Goal: Task Accomplishment & Management: Use online tool/utility

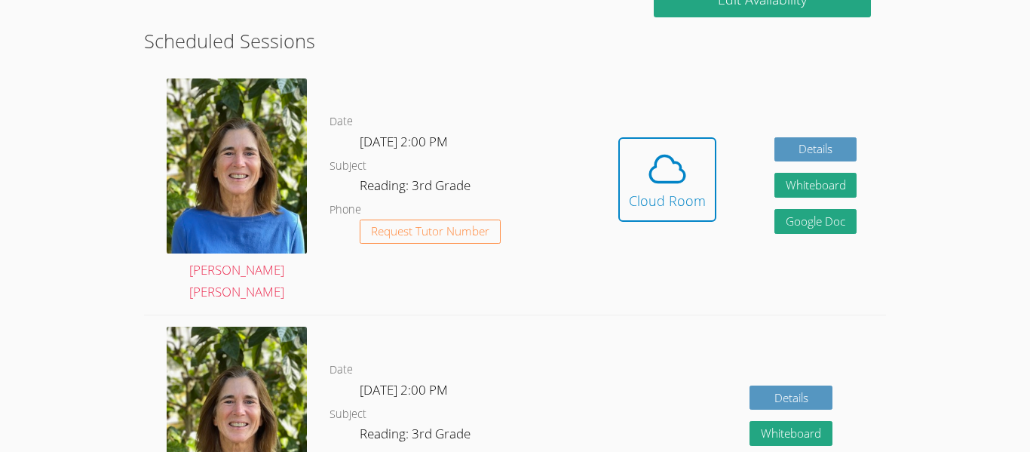
scroll to position [406, 0]
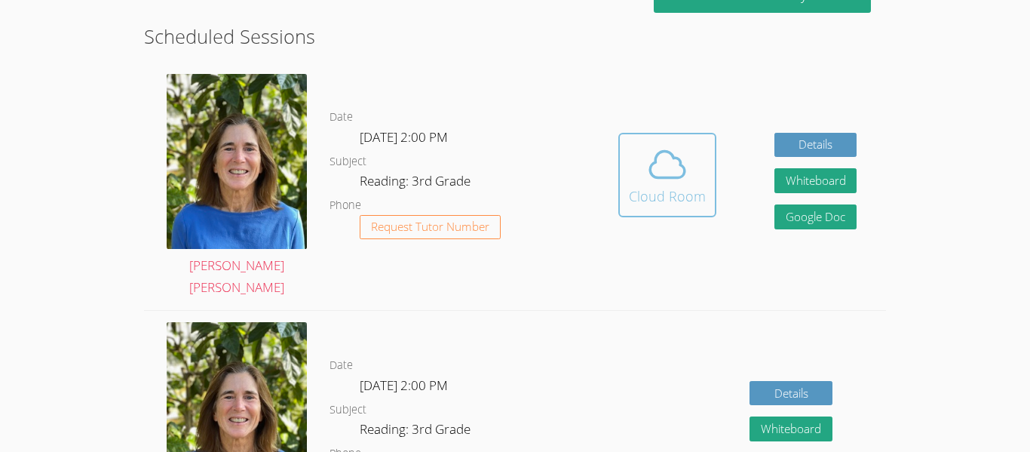
click at [642, 206] on button "Cloud Room" at bounding box center [667, 175] width 98 height 84
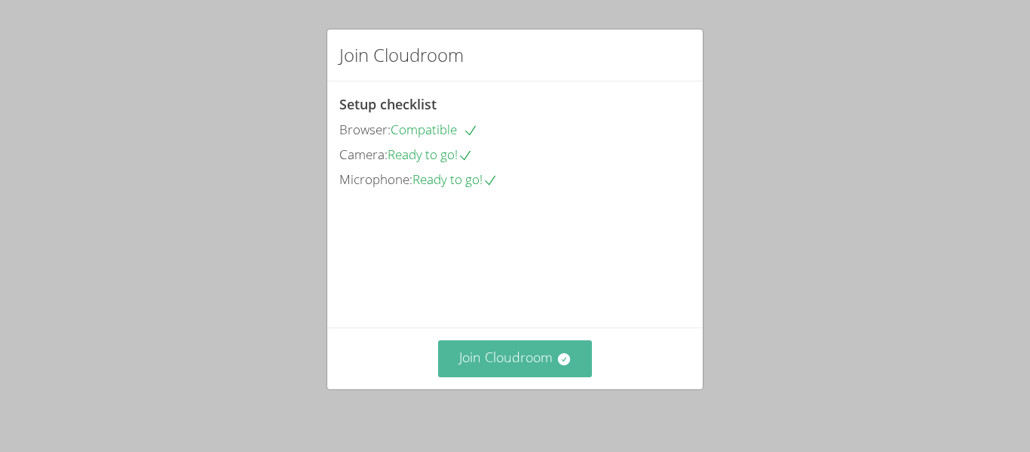
click at [494, 346] on button "Join Cloudroom" at bounding box center [515, 358] width 155 height 37
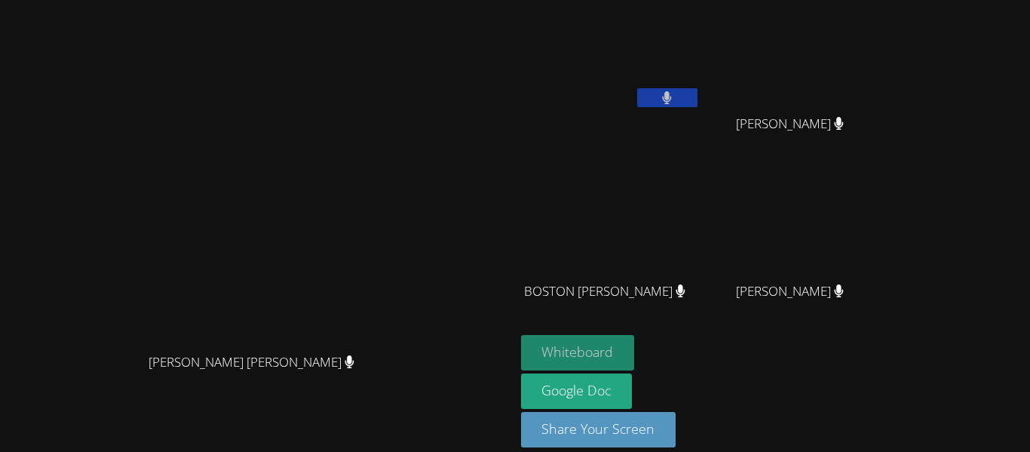
click at [635, 337] on button "Whiteboard" at bounding box center [578, 352] width 114 height 35
click at [635, 346] on button "Whiteboard" at bounding box center [578, 352] width 114 height 35
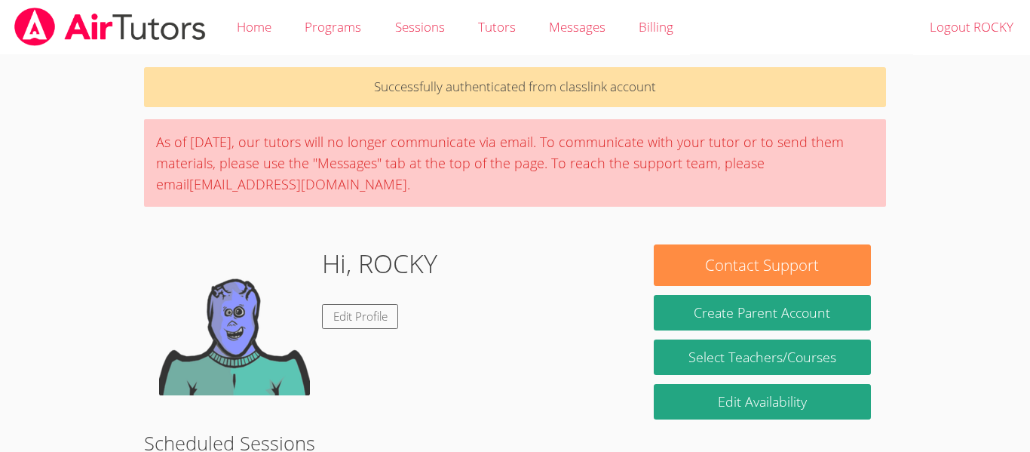
scroll to position [215, 0]
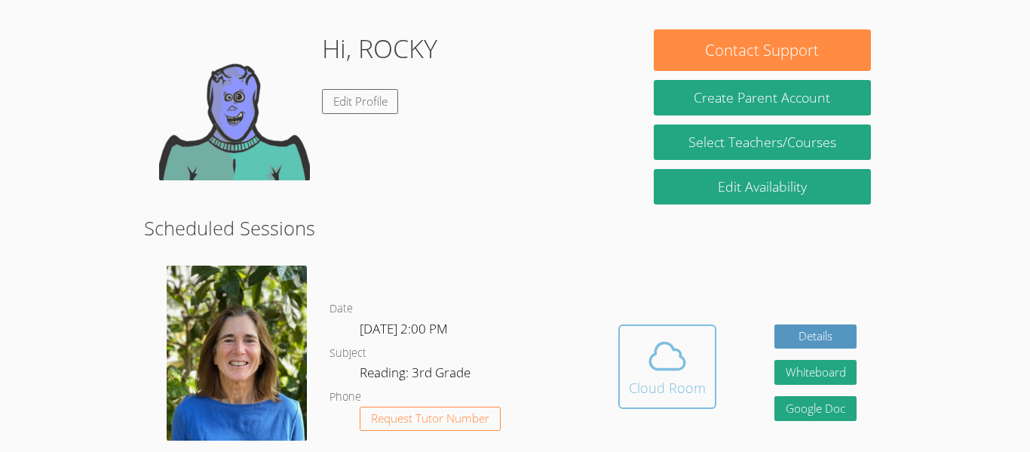
click at [664, 382] on div "Cloud Room" at bounding box center [667, 387] width 77 height 21
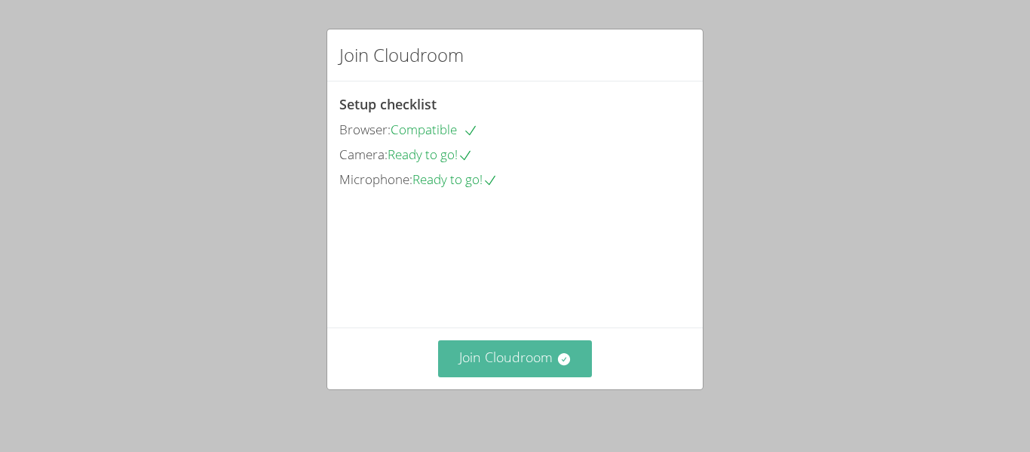
click at [554, 358] on button "Join Cloudroom" at bounding box center [515, 358] width 155 height 37
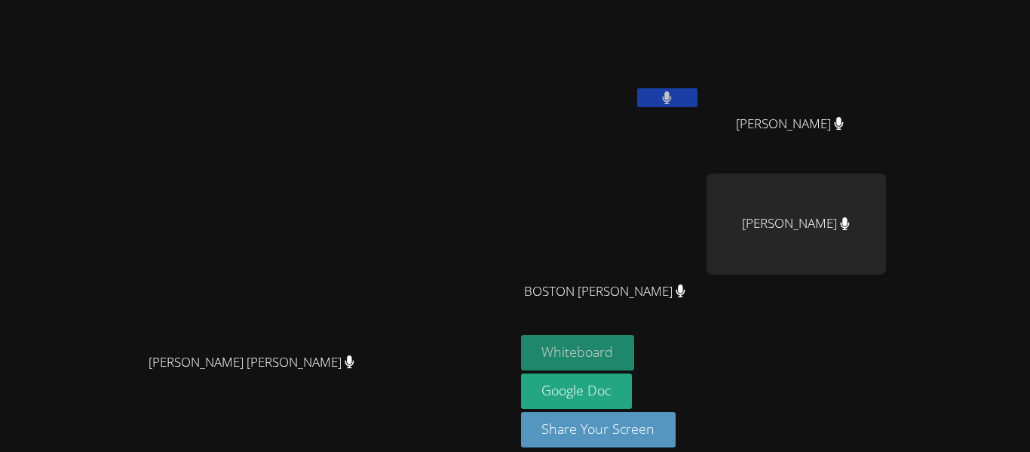
click at [635, 358] on button "Whiteboard" at bounding box center [578, 352] width 114 height 35
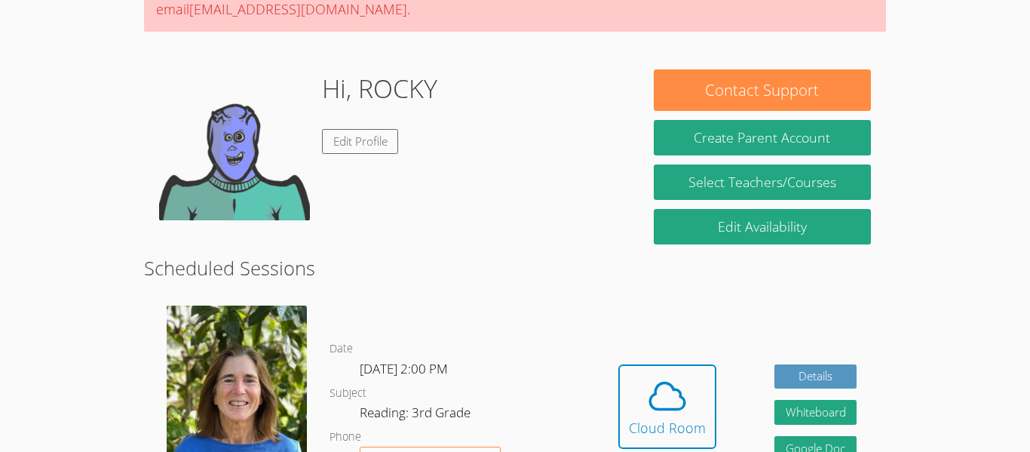
scroll to position [176, 0]
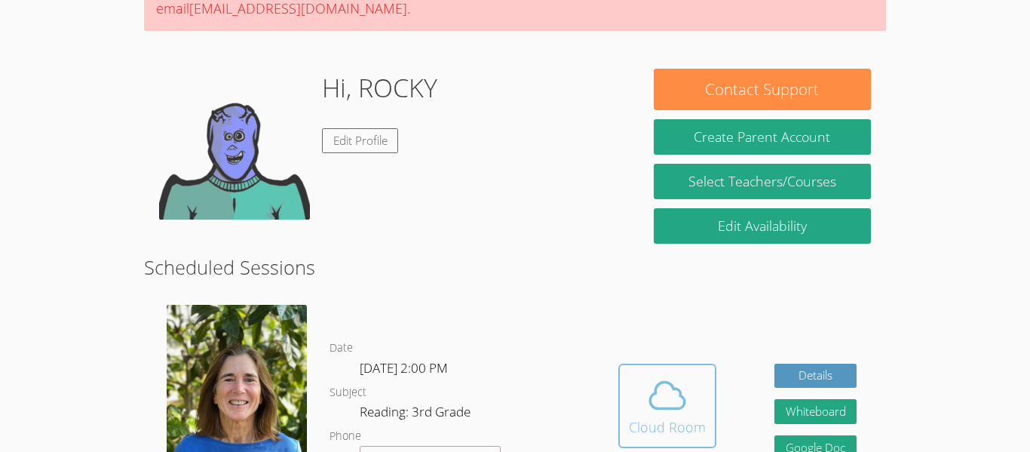
click at [650, 400] on icon at bounding box center [667, 395] width 42 height 42
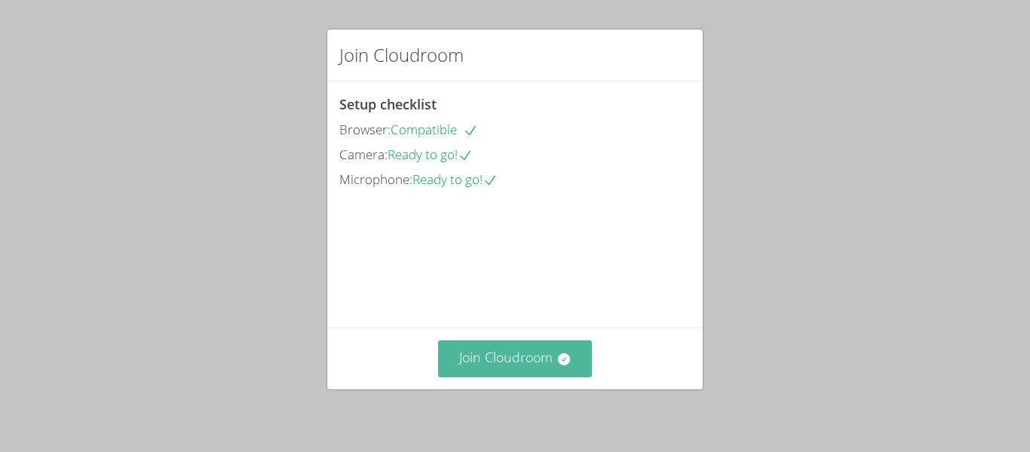
click at [499, 361] on button "Join Cloudroom" at bounding box center [515, 358] width 155 height 37
